Goal: Task Accomplishment & Management: Manage account settings

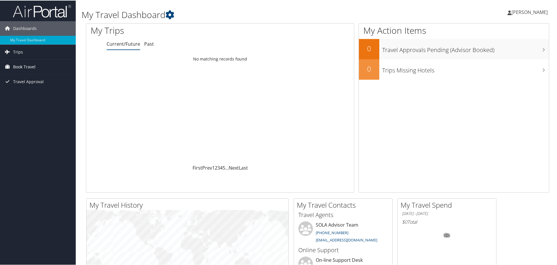
click at [31, 66] on span "Book Travel" at bounding box center [24, 66] width 22 height 15
click at [38, 86] on link "Book/Manage Online Trips" at bounding box center [38, 86] width 76 height 9
click at [41, 98] on span "Travel Approval" at bounding box center [28, 98] width 31 height 15
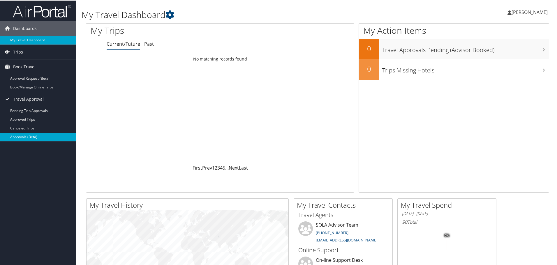
click at [35, 133] on link "Approvals (Beta)" at bounding box center [38, 136] width 76 height 9
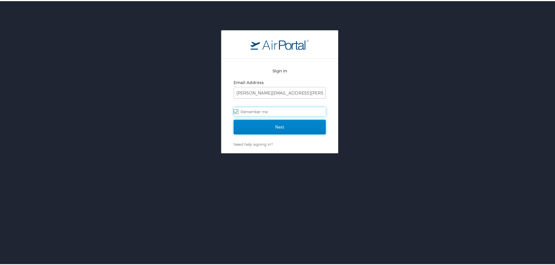
click at [316, 124] on input "Next" at bounding box center [279, 126] width 92 height 15
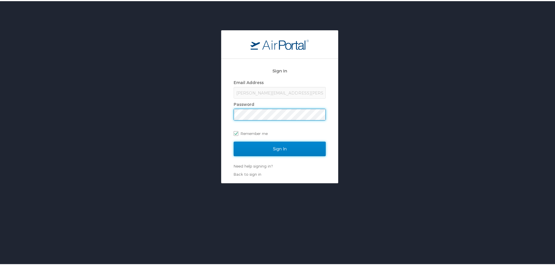
click at [315, 145] on input "Sign In" at bounding box center [279, 148] width 92 height 15
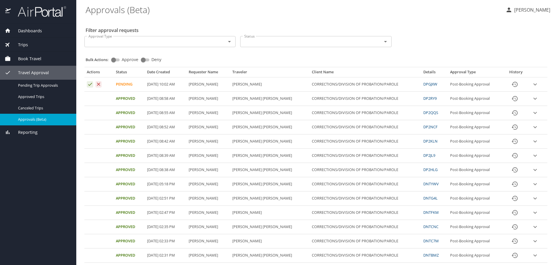
click at [91, 84] on icon "Approval table" at bounding box center [90, 85] width 6 height 6
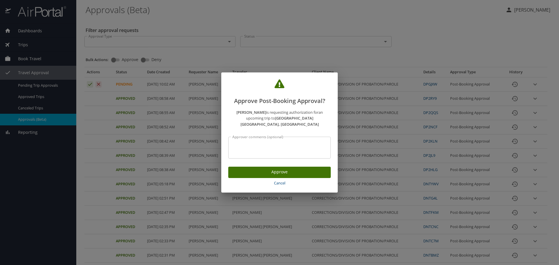
click at [236, 169] on span "Approve" at bounding box center [279, 172] width 93 height 7
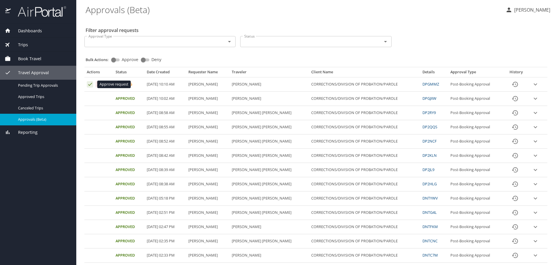
click at [90, 86] on icon "Approval table" at bounding box center [90, 85] width 6 height 6
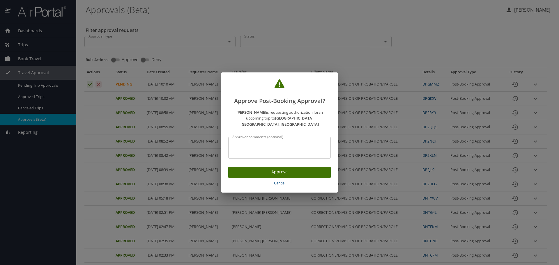
click at [297, 169] on span "Approve" at bounding box center [279, 172] width 93 height 7
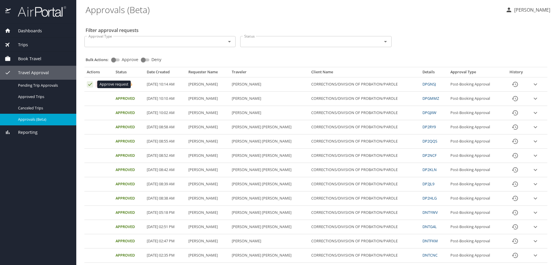
click at [92, 86] on icon "Approval table" at bounding box center [90, 85] width 6 height 6
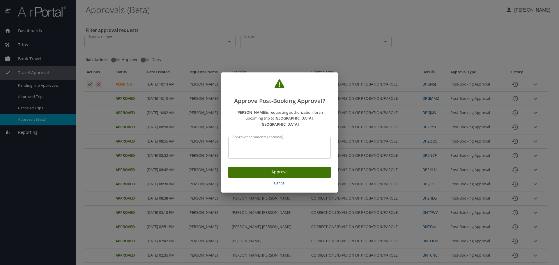
click at [240, 169] on span "Approve" at bounding box center [279, 172] width 93 height 7
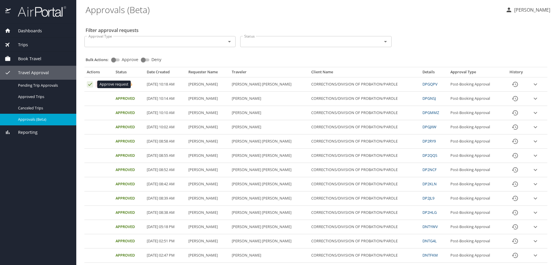
click at [90, 82] on icon "Approval table" at bounding box center [90, 85] width 6 height 6
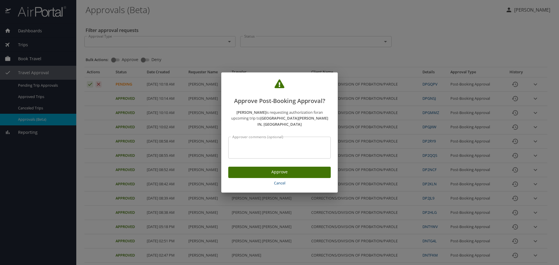
click at [275, 169] on span "Approve" at bounding box center [279, 172] width 93 height 7
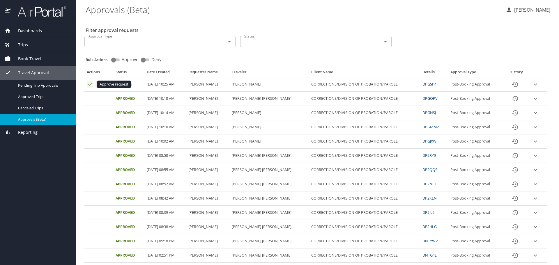
click at [92, 86] on icon "Approval table" at bounding box center [90, 85] width 6 height 6
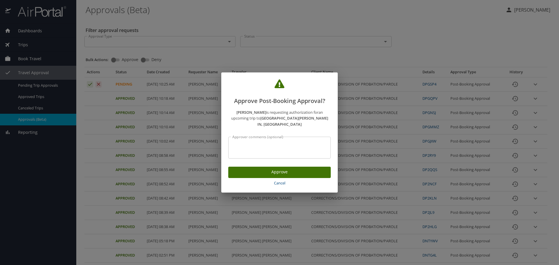
click at [265, 169] on span "Approve" at bounding box center [279, 172] width 93 height 7
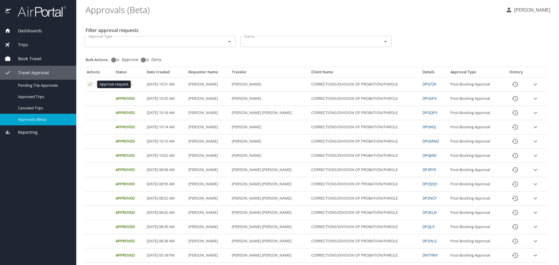
click at [92, 82] on icon "Approval table" at bounding box center [90, 85] width 6 height 6
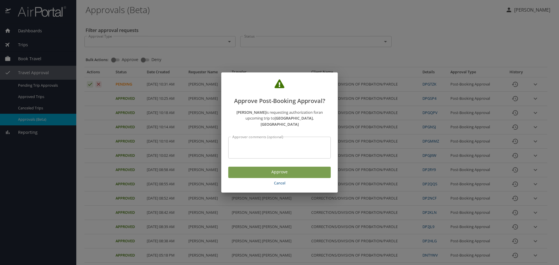
click at [256, 167] on button "Approve" at bounding box center [279, 172] width 102 height 11
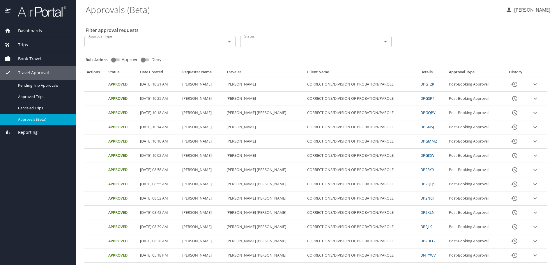
click at [510, 6] on button "[PERSON_NAME]" at bounding box center [527, 10] width 49 height 10
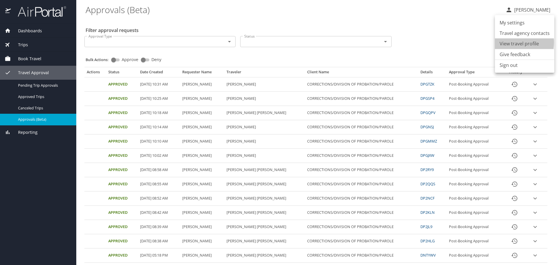
click at [508, 43] on li "View travel profile" at bounding box center [524, 43] width 59 height 10
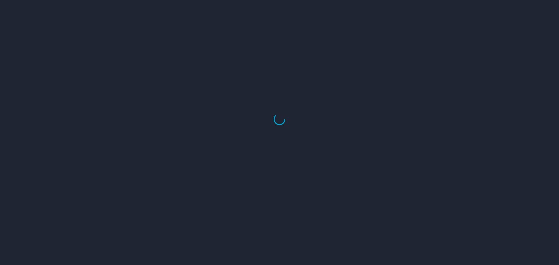
select select "US"
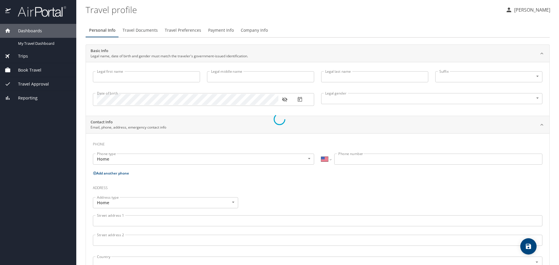
select select "US"
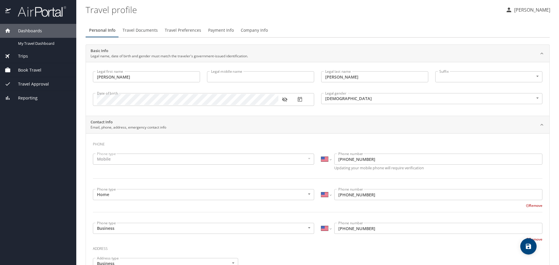
type input "Sharon"
type input "Jennings"
type input "Female"
click at [258, 28] on span "Company Info" at bounding box center [254, 30] width 27 height 7
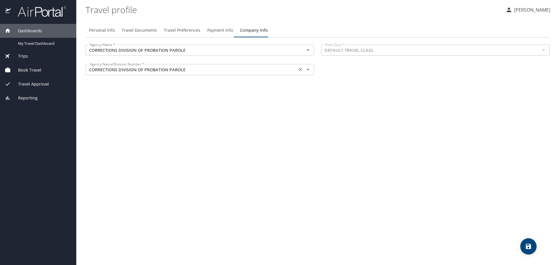
click at [311, 70] on icon "Open" at bounding box center [308, 69] width 7 height 7
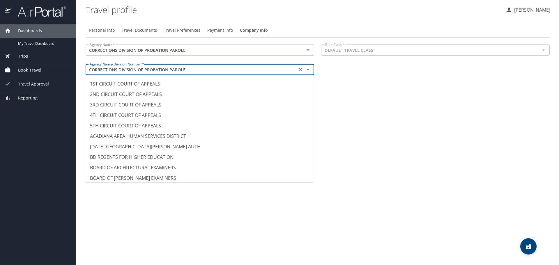
scroll to position [505, 0]
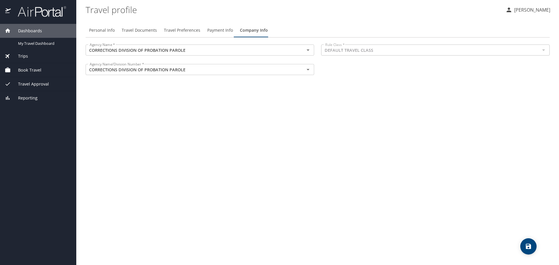
click at [361, 92] on div "Personal Info Travel Documents Travel Preferences Payment Info Company Info Age…" at bounding box center [318, 142] width 464 height 247
click at [29, 85] on span "Travel Approval" at bounding box center [30, 84] width 38 height 6
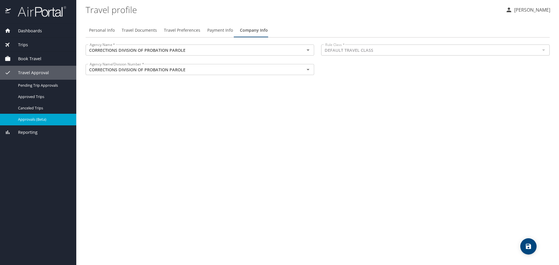
click at [32, 119] on span "Approvals (Beta)" at bounding box center [43, 120] width 51 height 6
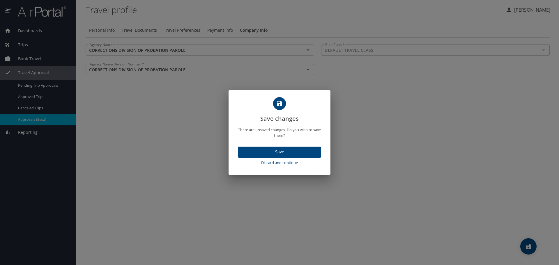
click at [274, 152] on span "Save" at bounding box center [279, 151] width 74 height 7
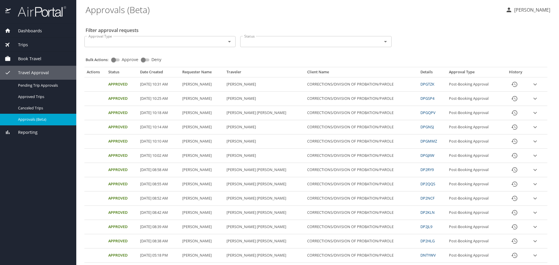
click at [229, 52] on div "Bulk Actions: Approve Deny" at bounding box center [318, 57] width 464 height 13
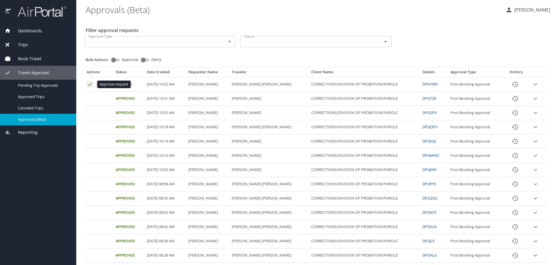
click at [88, 83] on icon "Approval table" at bounding box center [90, 85] width 6 height 6
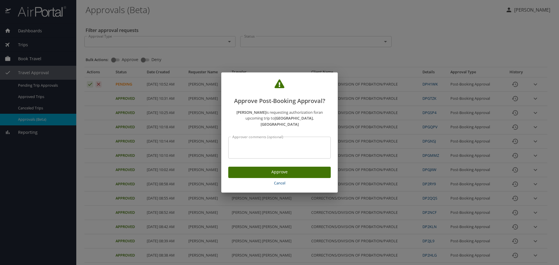
click at [287, 163] on div "Approve Cancel" at bounding box center [279, 177] width 116 height 31
click at [288, 169] on span "Approve" at bounding box center [279, 172] width 93 height 7
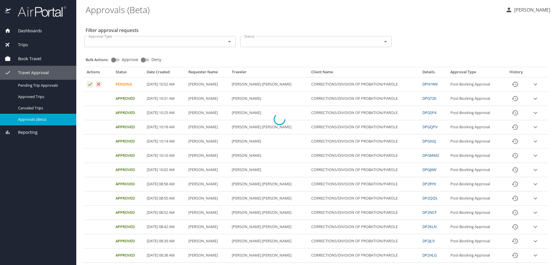
click at [311, 52] on div at bounding box center [279, 120] width 559 height 292
click at [90, 84] on icon "Approval table" at bounding box center [90, 85] width 6 height 6
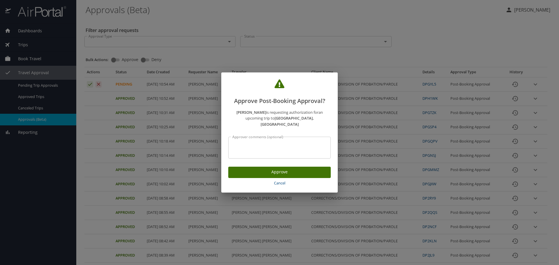
click at [309, 167] on button "Approve" at bounding box center [279, 172] width 102 height 11
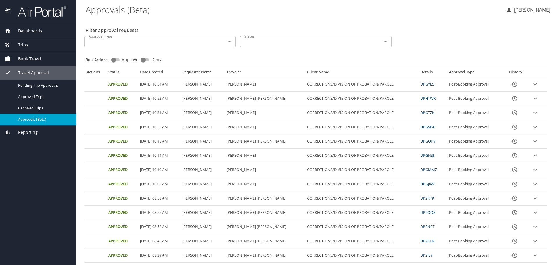
click at [491, 26] on div "Filter approval requests Approval Type Approval Type Status Status Bulk Actions…" at bounding box center [318, 235] width 464 height 433
